Goal: Transaction & Acquisition: Purchase product/service

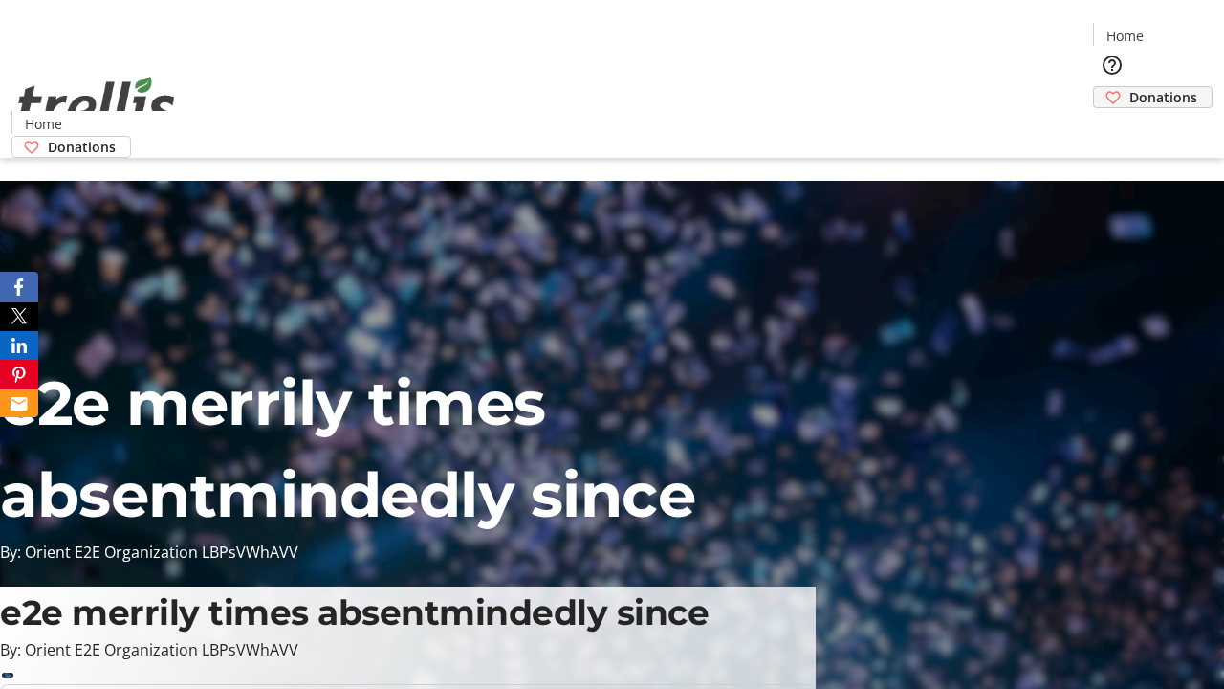
click at [1130, 87] on span "Donations" at bounding box center [1164, 97] width 68 height 20
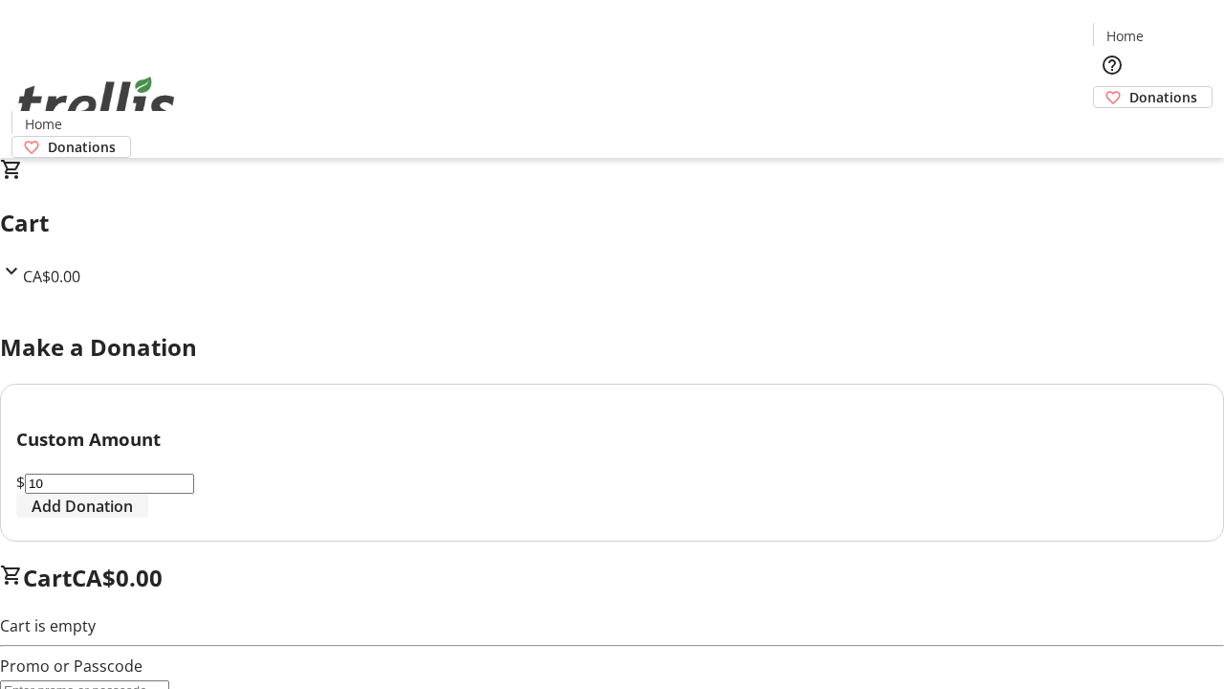
click at [133, 517] on span "Add Donation" at bounding box center [82, 506] width 101 height 23
